Goal: Information Seeking & Learning: Learn about a topic

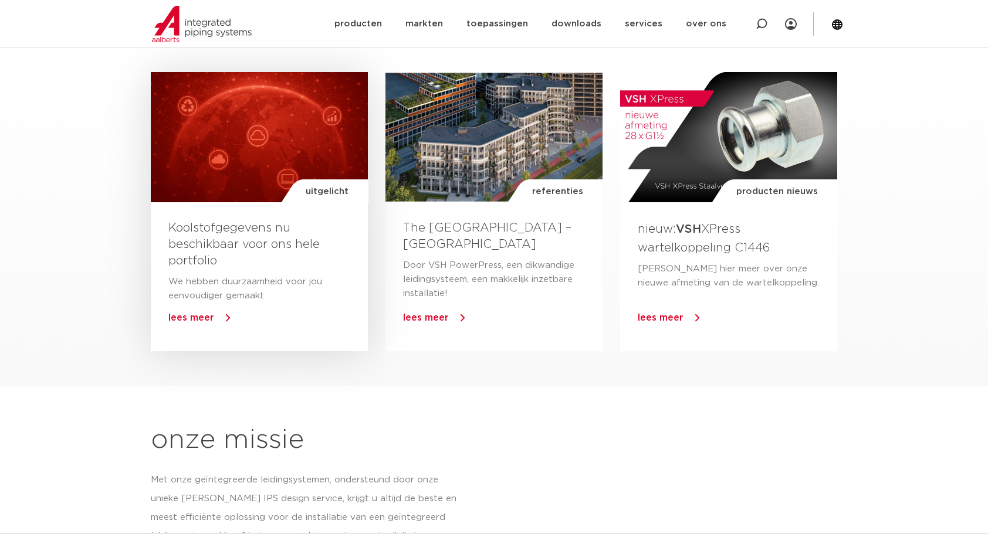
scroll to position [635, 0]
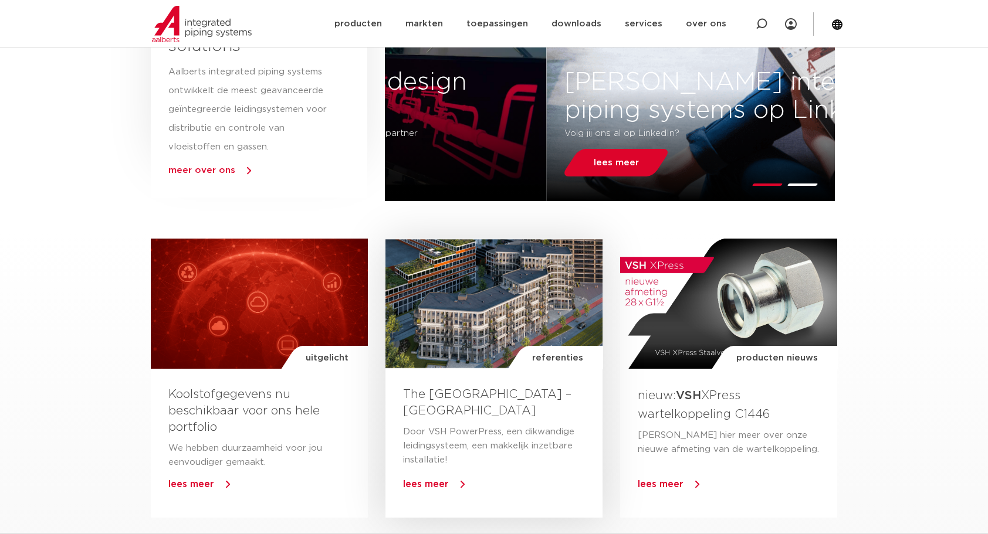
click at [488, 315] on div "referenties" at bounding box center [493, 304] width 217 height 130
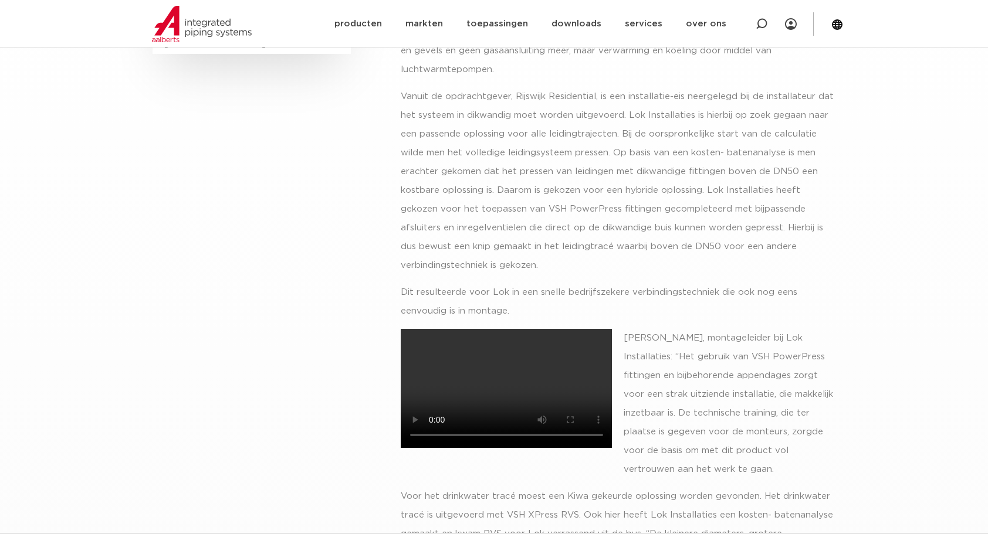
scroll to position [411, 0]
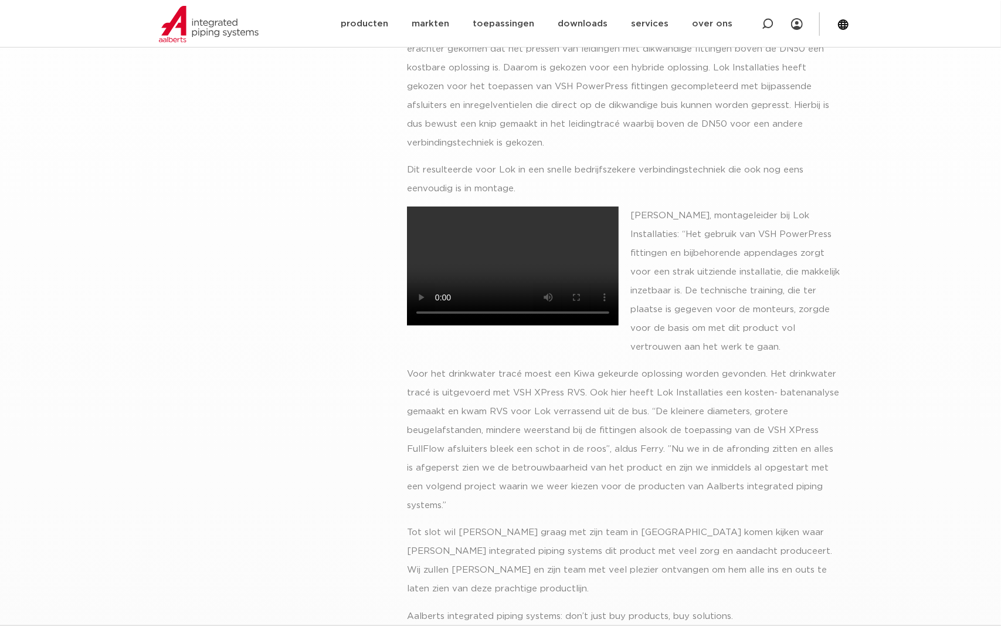
click at [619, 280] on video at bounding box center [513, 266] width 212 height 119
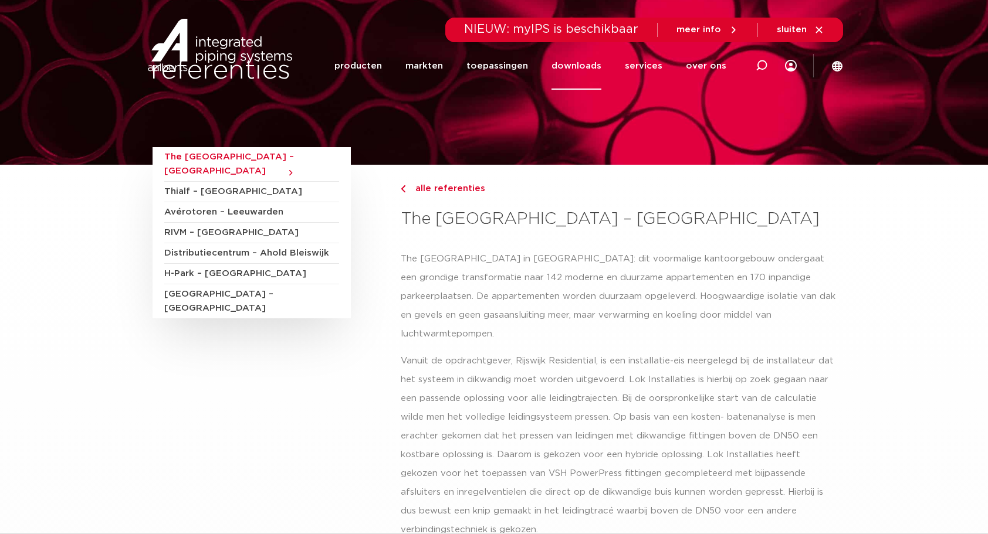
scroll to position [0, 0]
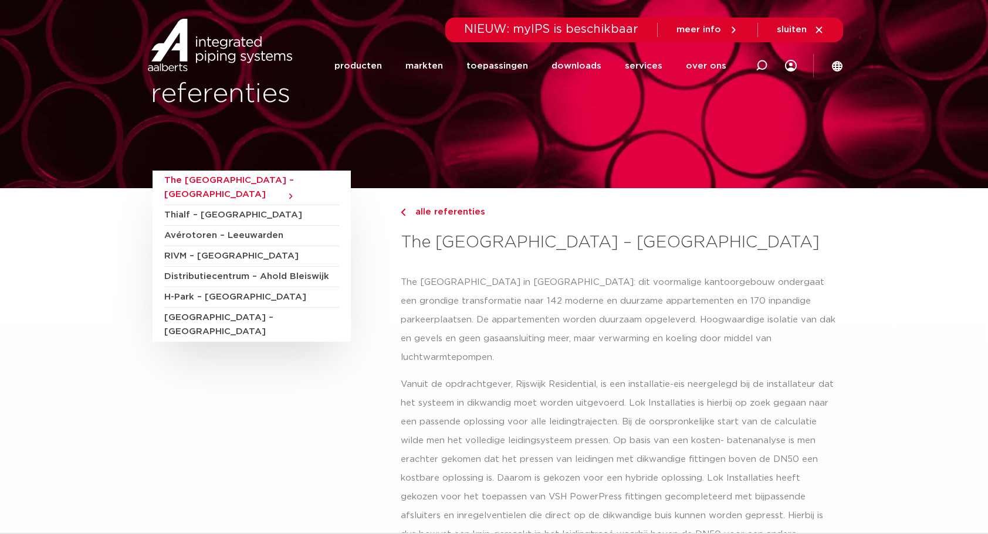
click at [227, 54] on img at bounding box center [220, 45] width 150 height 53
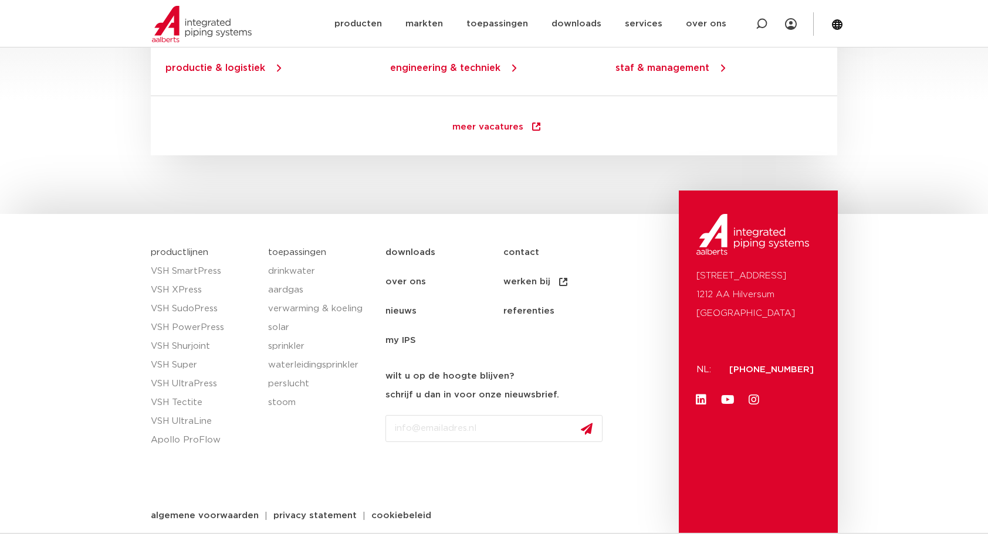
scroll to position [1691, 0]
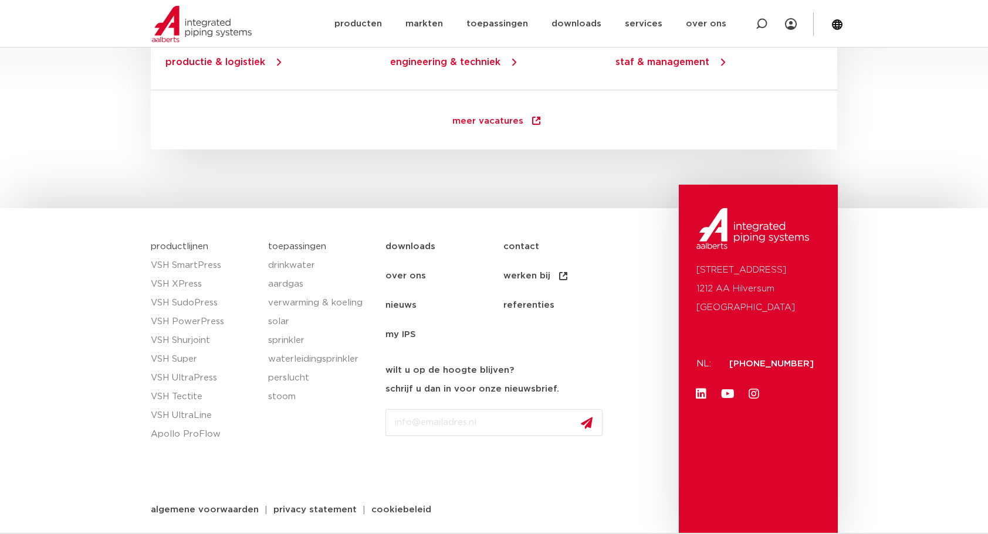
click at [412, 240] on link "downloads" at bounding box center [444, 246] width 118 height 29
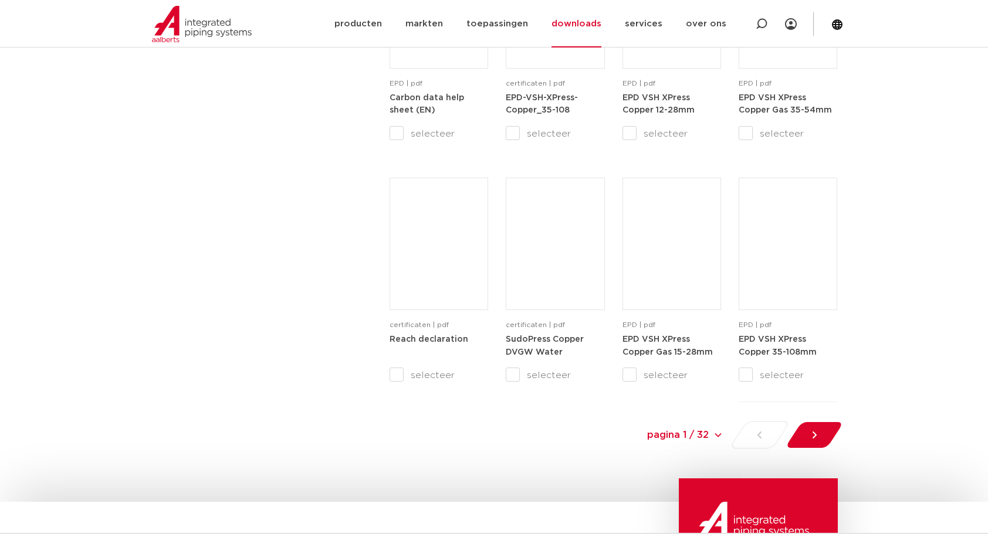
scroll to position [1115, 0]
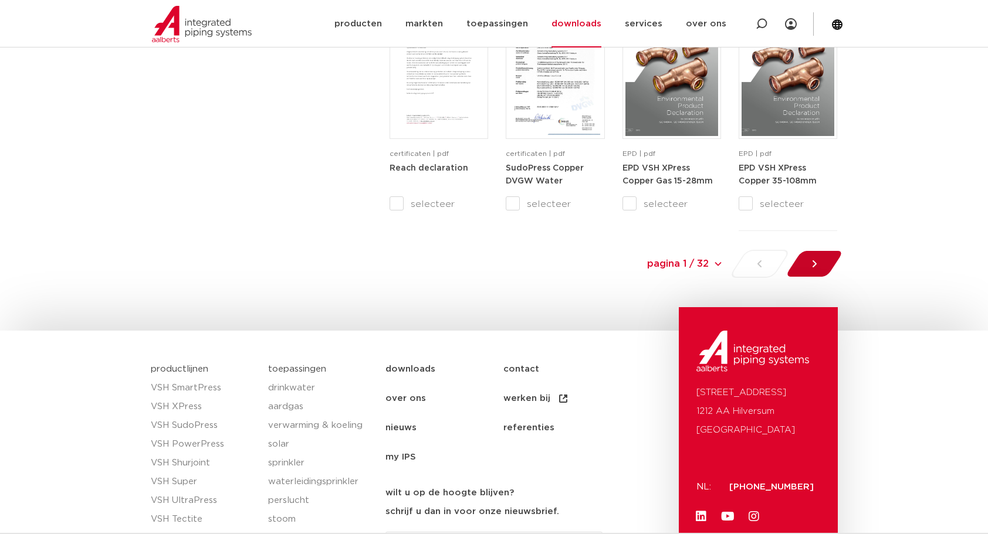
click at [817, 269] on icon at bounding box center [814, 264] width 12 height 12
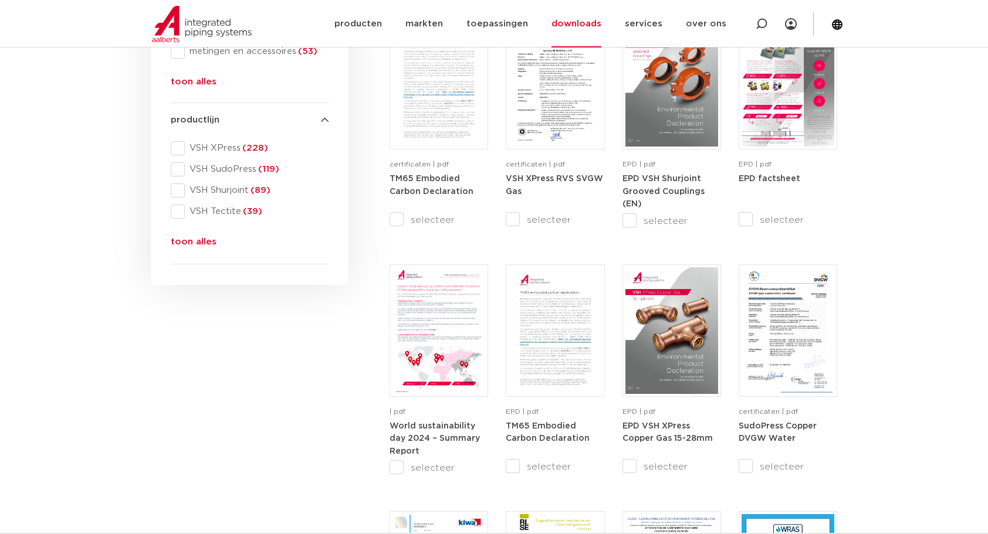
scroll to position [528, 0]
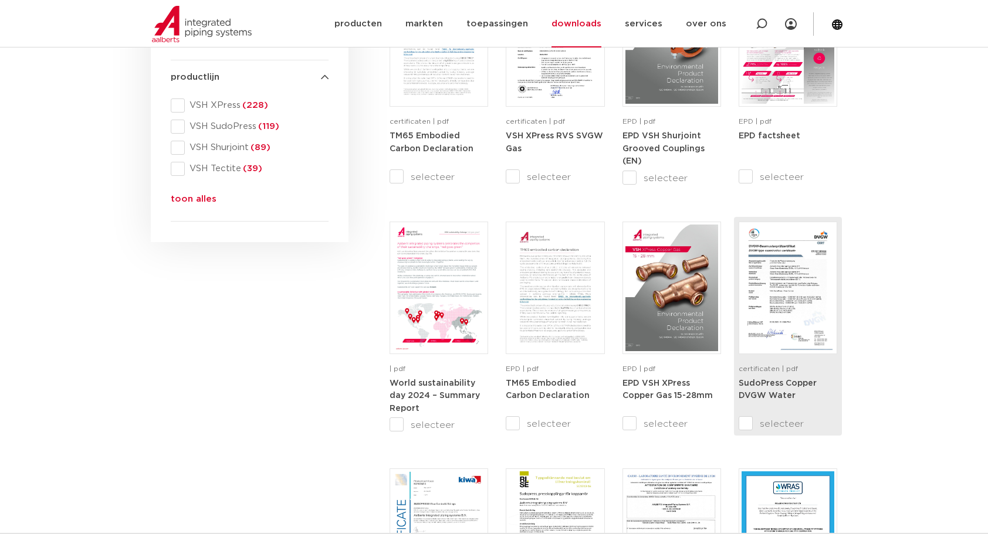
click at [739, 305] on div at bounding box center [788, 288] width 99 height 133
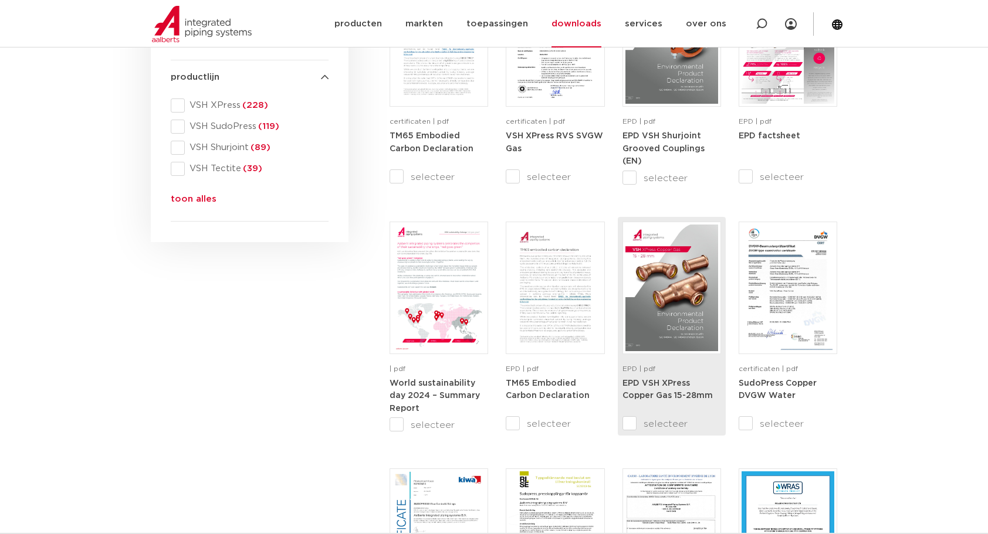
click at [670, 273] on img at bounding box center [671, 288] width 93 height 127
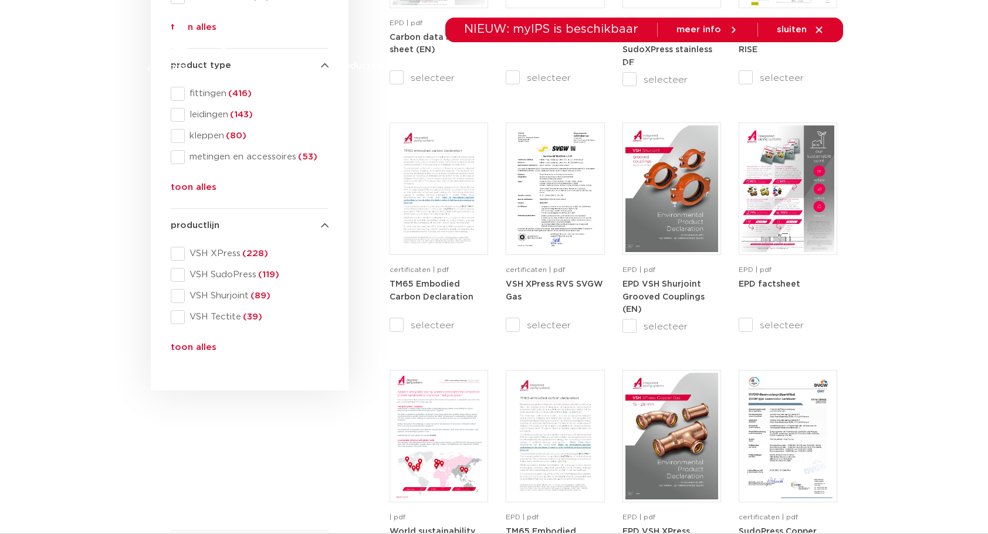
scroll to position [0, 0]
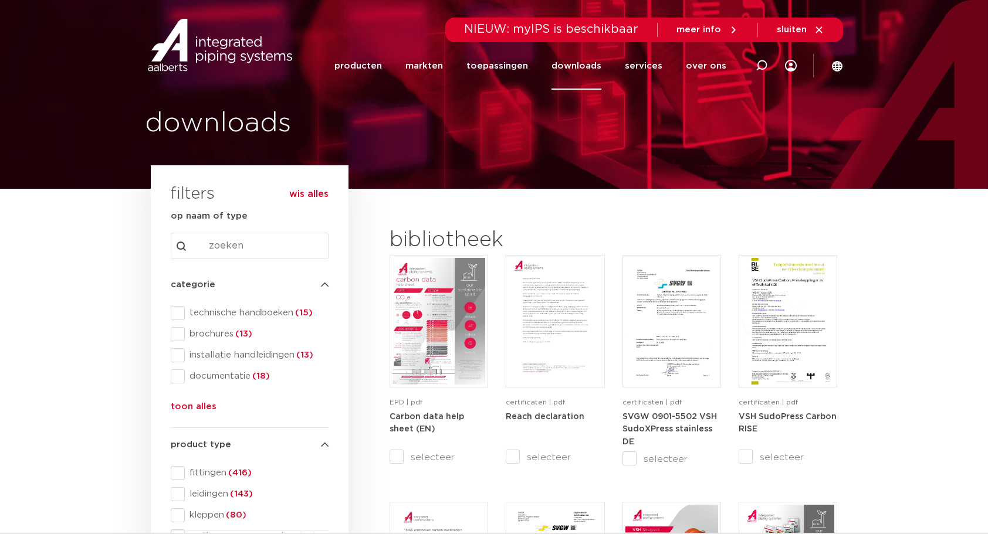
click at [262, 57] on img at bounding box center [220, 45] width 150 height 53
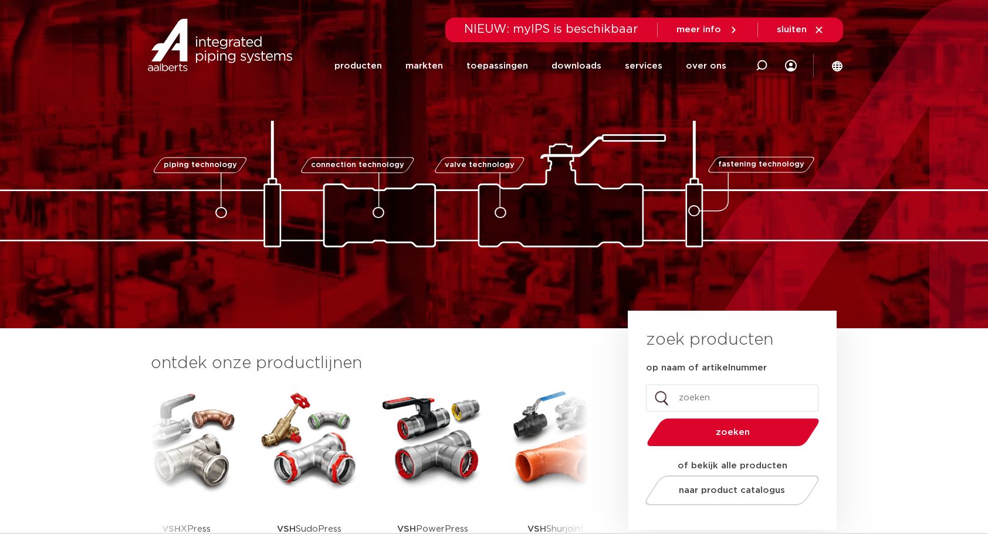
click at [381, 166] on span "connection technology" at bounding box center [357, 165] width 93 height 8
drag, startPoint x: 384, startPoint y: 214, endPoint x: 361, endPoint y: 204, distance: 25.0
click at [373, 207] on div "connection technology" at bounding box center [381, 215] width 16 height 16
drag, startPoint x: 361, startPoint y: 204, endPoint x: 443, endPoint y: 224, distance: 84.5
click at [443, 224] on img at bounding box center [493, 184] width 1173 height 127
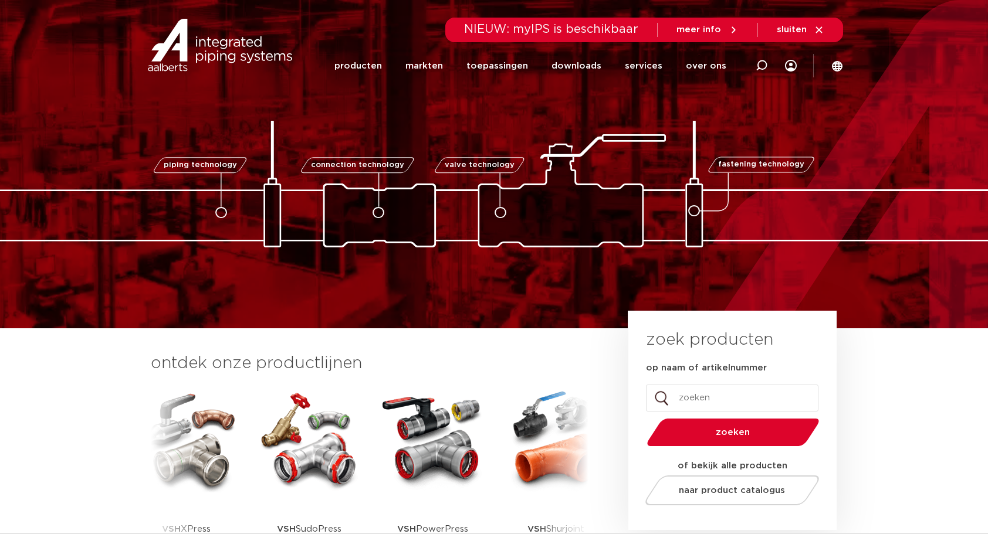
click at [505, 165] on span "valve technology" at bounding box center [479, 165] width 70 height 8
click at [583, 223] on img at bounding box center [493, 184] width 1173 height 127
click at [502, 64] on link "toepassingen" at bounding box center [497, 66] width 62 height 48
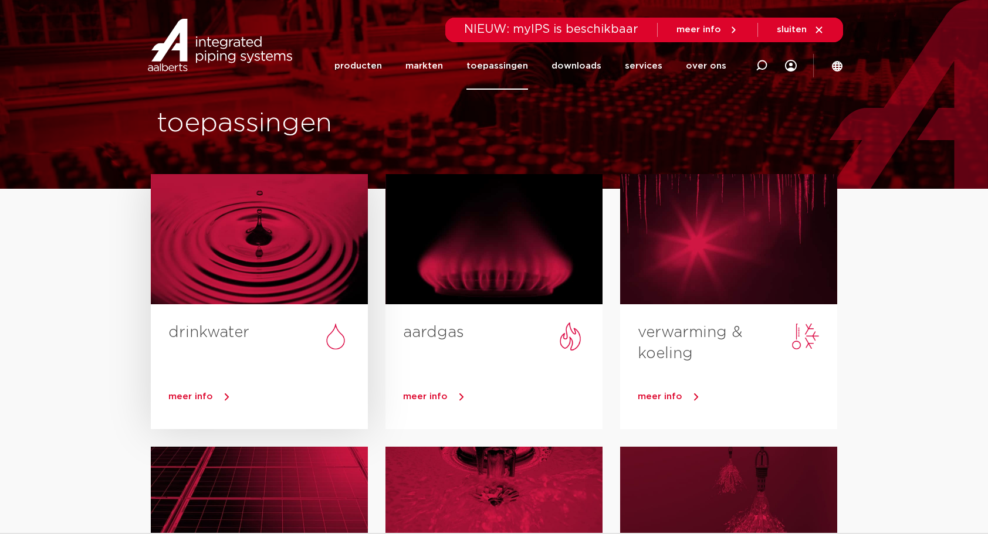
click at [331, 248] on div at bounding box center [259, 239] width 217 height 130
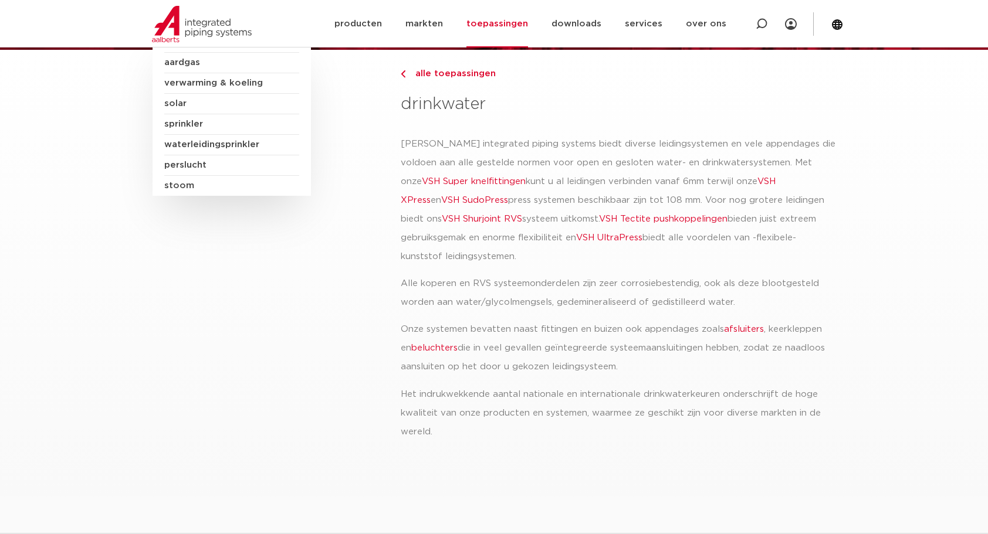
scroll to position [117, 0]
